Goal: Task Accomplishment & Management: Manage account settings

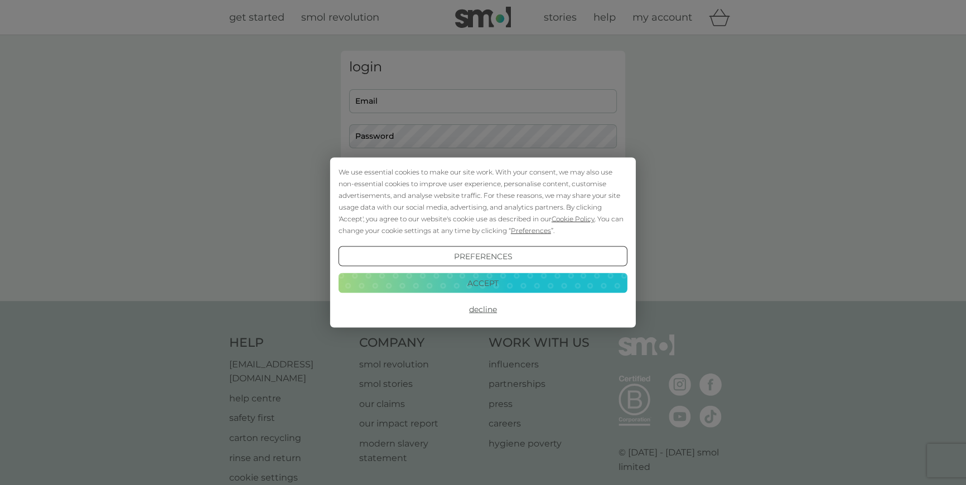
click at [473, 274] on button "Accept" at bounding box center [482, 283] width 289 height 20
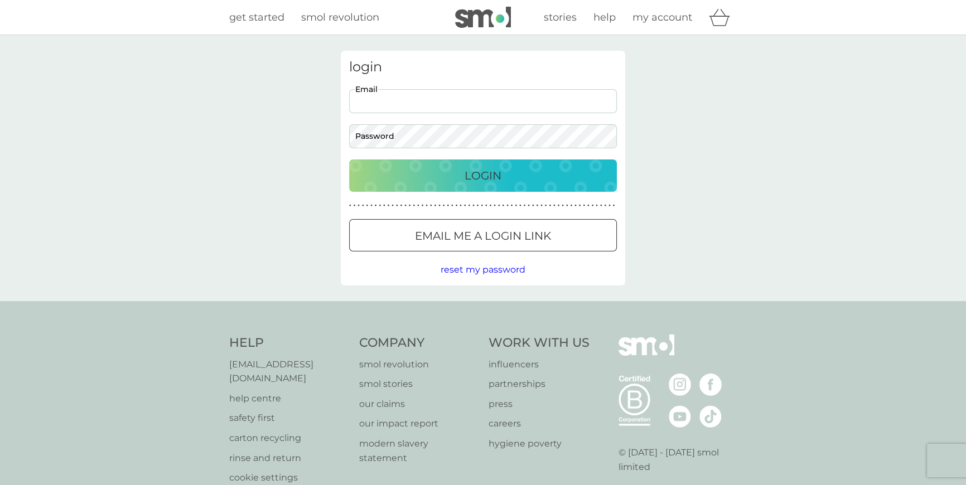
click at [435, 90] on input "Email" at bounding box center [483, 101] width 268 height 24
type input "[PERSON_NAME][EMAIL_ADDRESS][DOMAIN_NAME]"
click at [473, 186] on button "Login" at bounding box center [483, 175] width 268 height 32
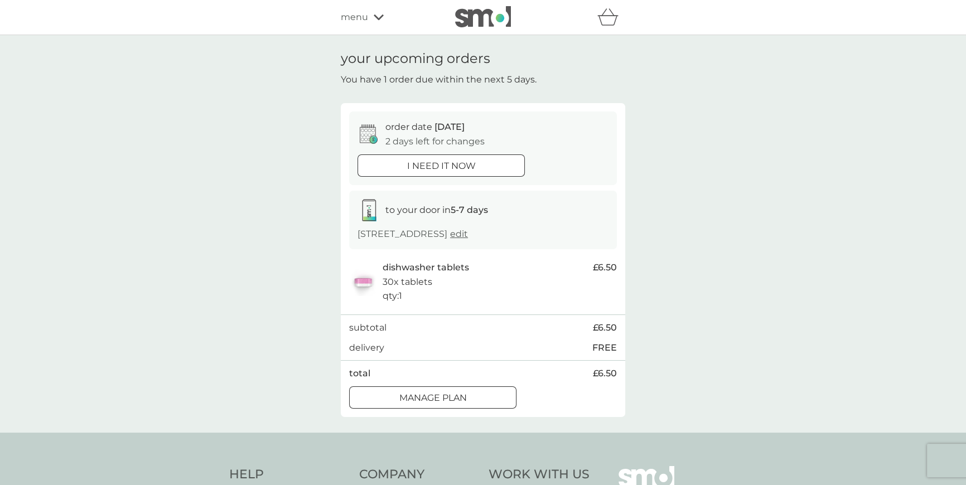
click at [462, 398] on p "Manage plan" at bounding box center [432, 398] width 67 height 14
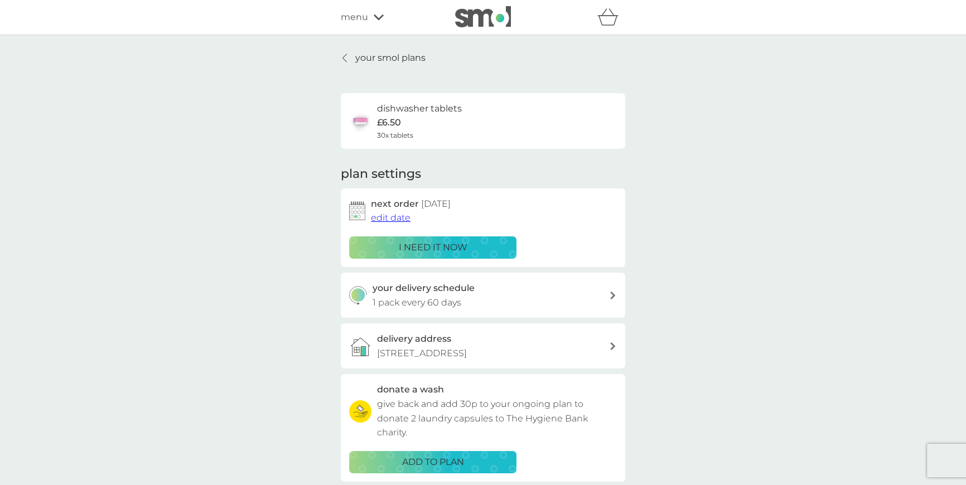
click at [351, 58] on link "your smol plans" at bounding box center [383, 58] width 85 height 14
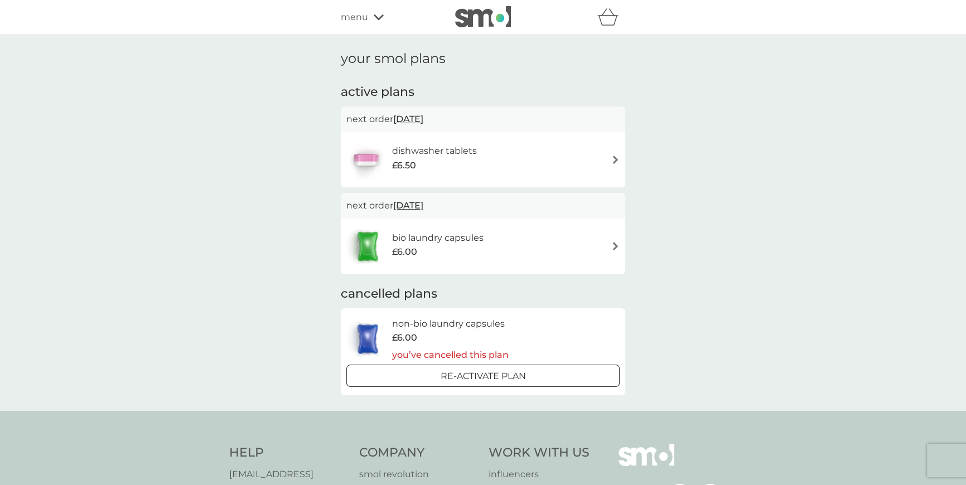
click at [458, 239] on h6 "bio laundry capsules" at bounding box center [437, 238] width 91 height 14
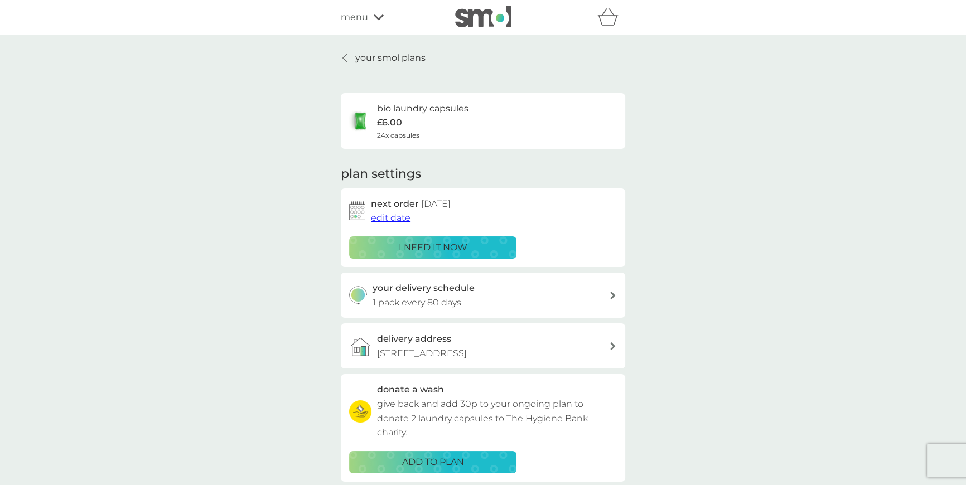
click at [436, 248] on p "i need it now" at bounding box center [433, 247] width 69 height 14
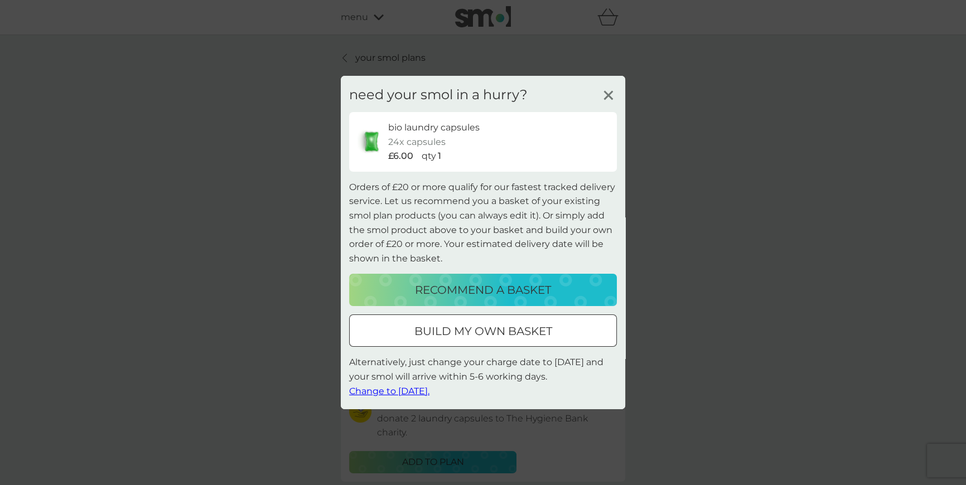
click at [613, 93] on icon at bounding box center [608, 95] width 17 height 17
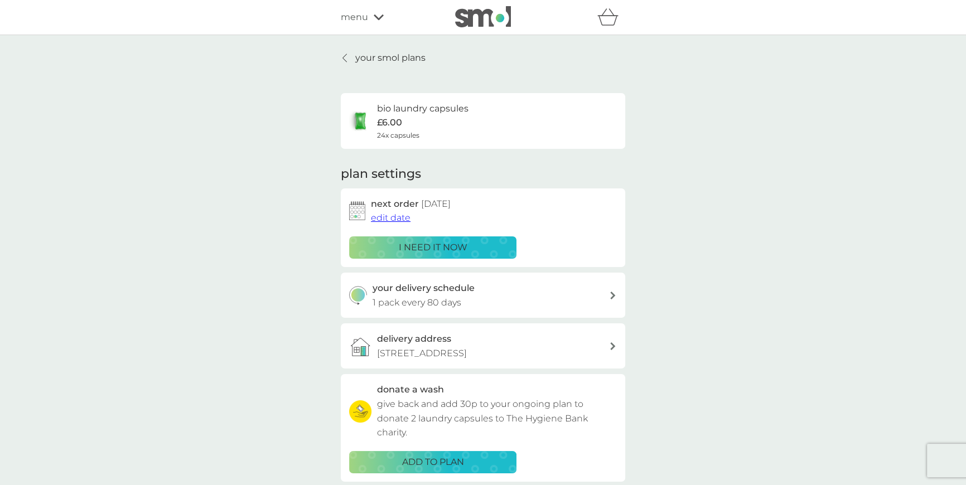
click at [400, 217] on span "edit date" at bounding box center [391, 217] width 40 height 11
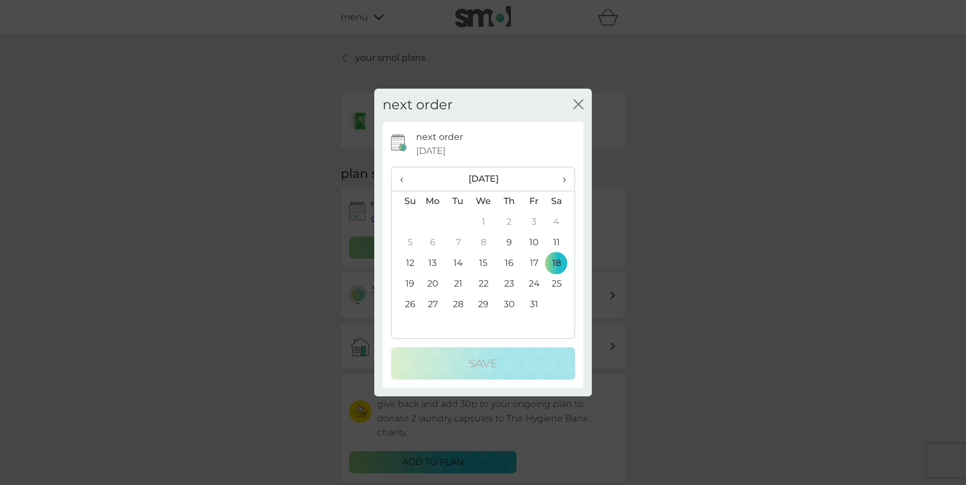
click at [509, 240] on td "9" at bounding box center [508, 242] width 25 height 21
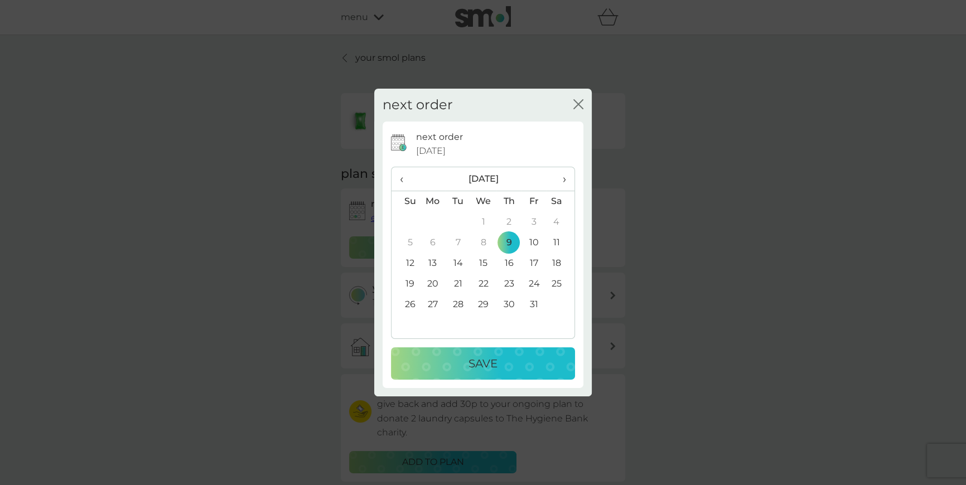
click at [486, 360] on p "Save" at bounding box center [482, 364] width 29 height 18
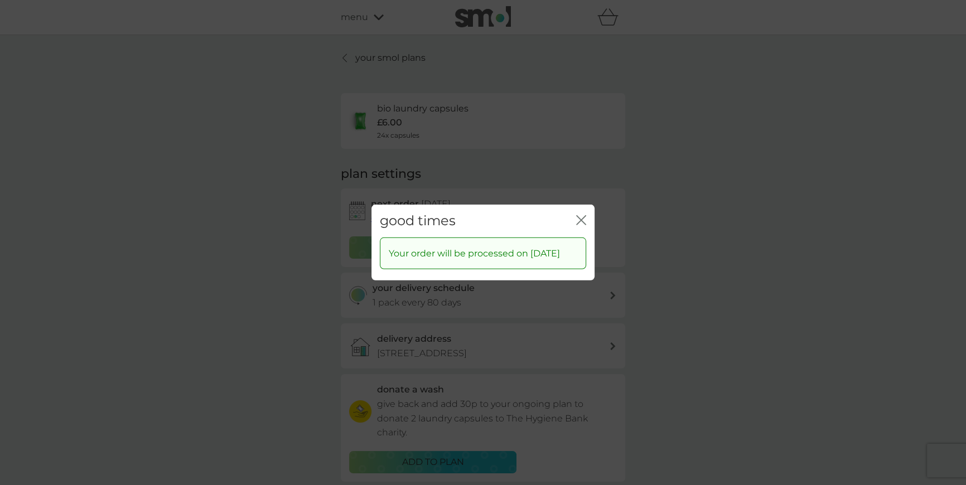
click at [584, 215] on icon "close" at bounding box center [581, 220] width 10 height 10
